Goal: Contribute content: Contribute content

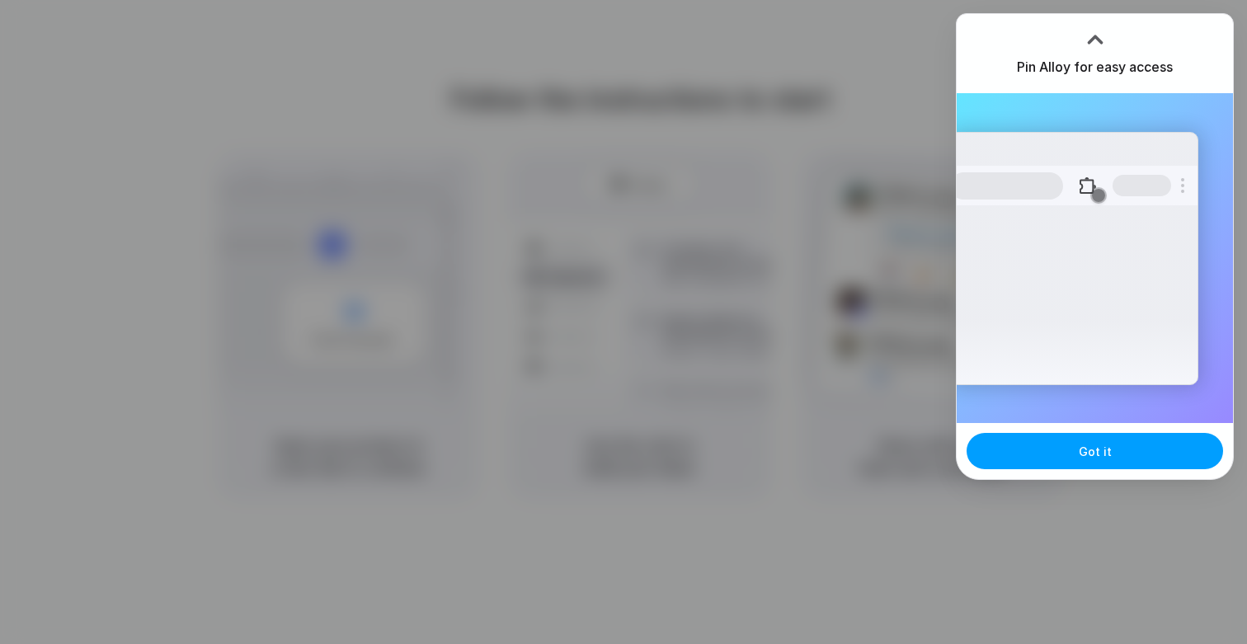
click at [1083, 456] on span "Got it" at bounding box center [1095, 451] width 33 height 17
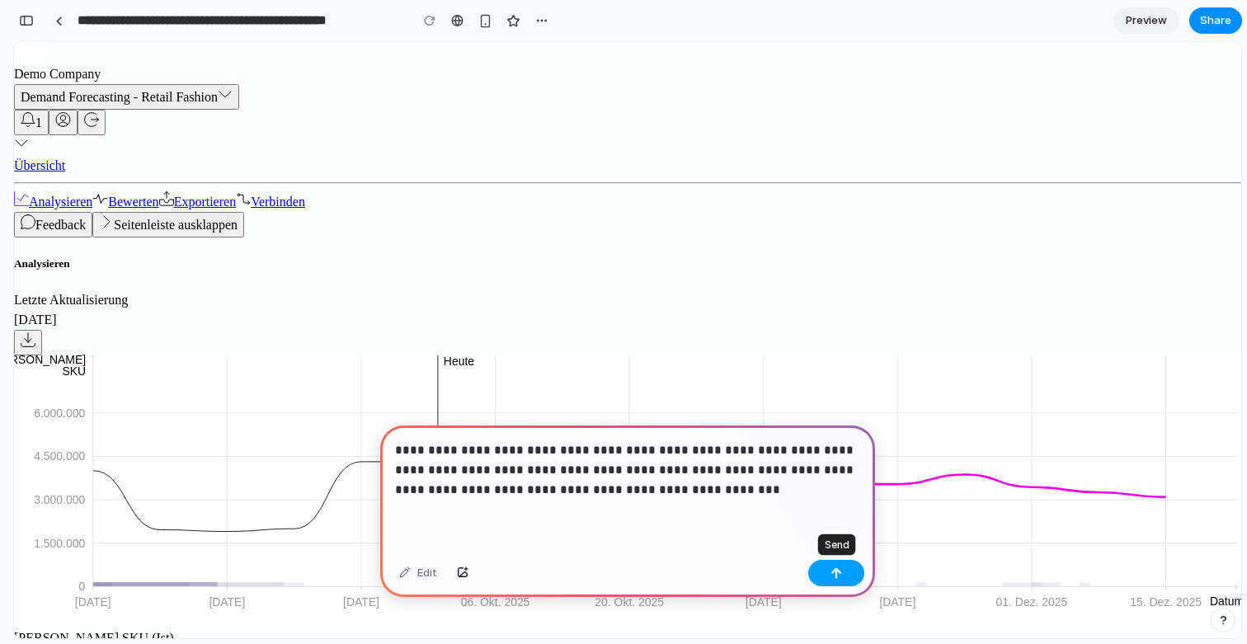
click at [833, 577] on div "button" at bounding box center [836, 573] width 12 height 12
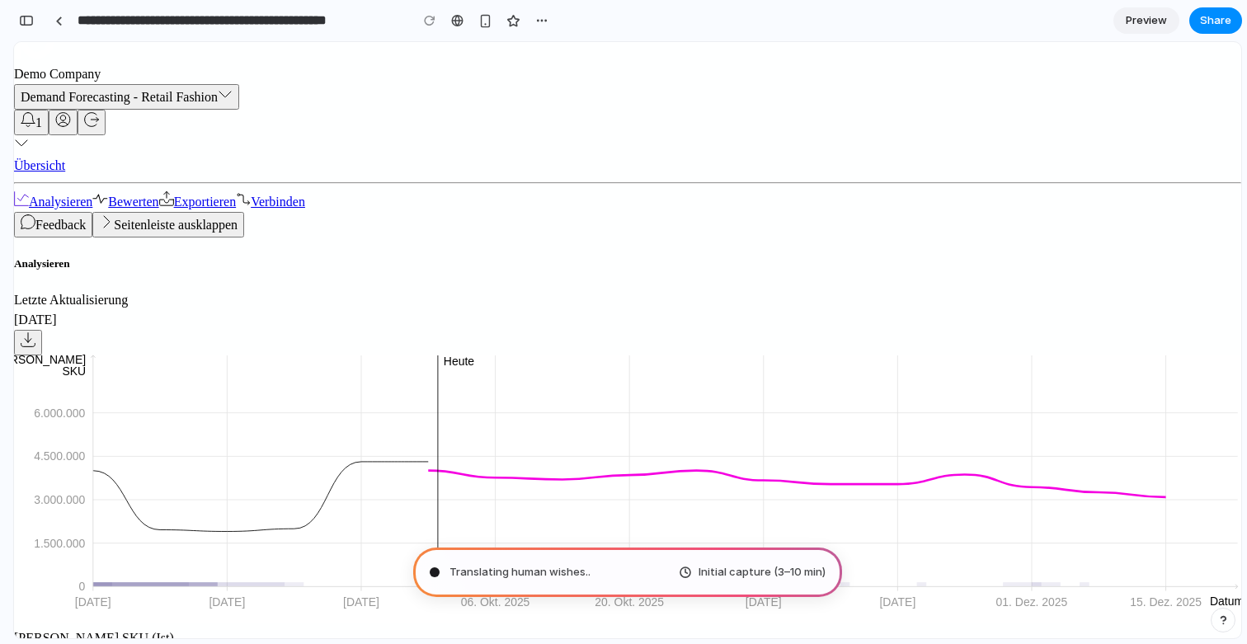
type input "**********"
